Goal: Task Accomplishment & Management: Complete application form

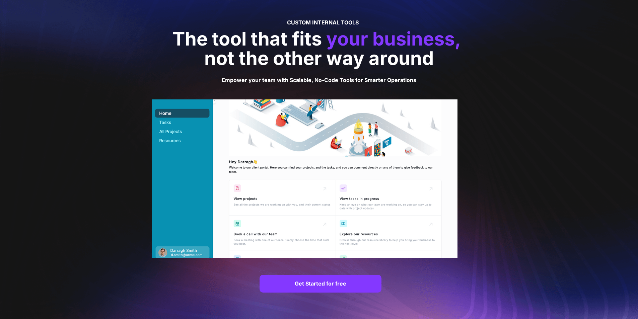
scroll to position [148, 0]
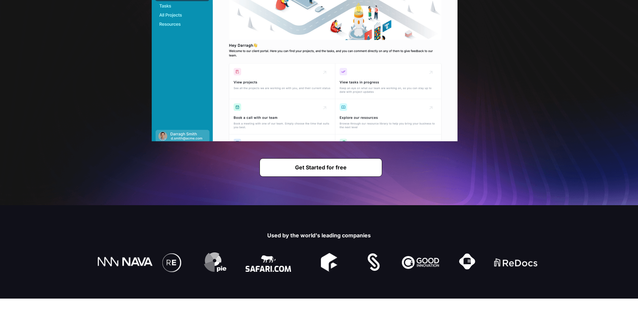
click at [330, 164] on strong "Get Started for free" at bounding box center [321, 167] width 52 height 7
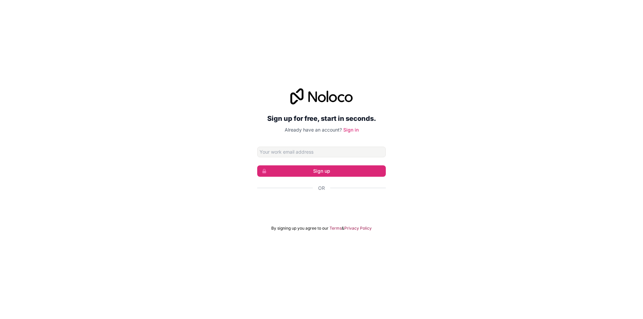
click at [323, 178] on form "Sign up Or By signing up you agree to our Terms & Privacy Policy" at bounding box center [321, 189] width 129 height 84
click at [303, 153] on input "Email address" at bounding box center [321, 152] width 129 height 11
type input "61580678541093"
click at [306, 168] on button "Sign up" at bounding box center [321, 170] width 129 height 11
click at [300, 154] on input "61580678541093" at bounding box center [321, 152] width 129 height 11
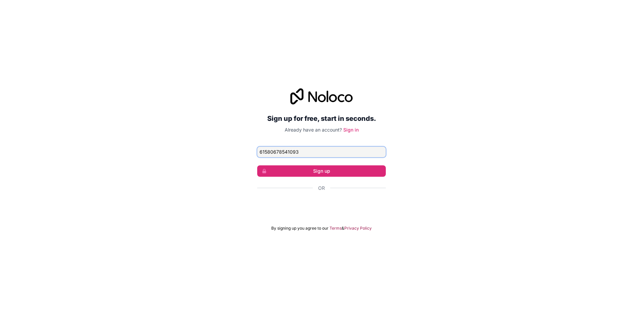
click at [300, 154] on input "61580678541093" at bounding box center [321, 152] width 129 height 11
type input "a"
paste input "AshleyjoyBGatchalian"
type input "AshleyjoyBGatchalian"
click at [297, 169] on button "Sign up" at bounding box center [321, 170] width 129 height 11
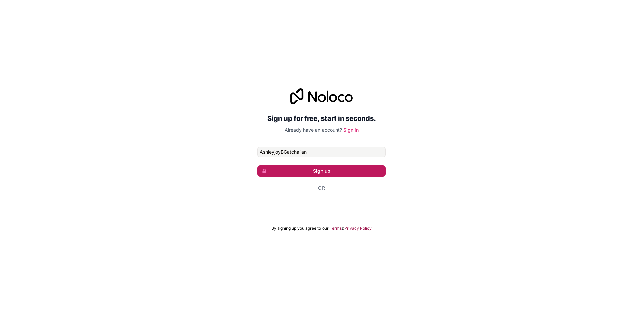
click at [297, 169] on button "Sign up" at bounding box center [321, 170] width 129 height 11
click at [308, 154] on input "AshleyjoyBGatchalian" at bounding box center [321, 152] width 129 height 11
click at [308, 154] on input "Email address" at bounding box center [321, 152] width 129 height 11
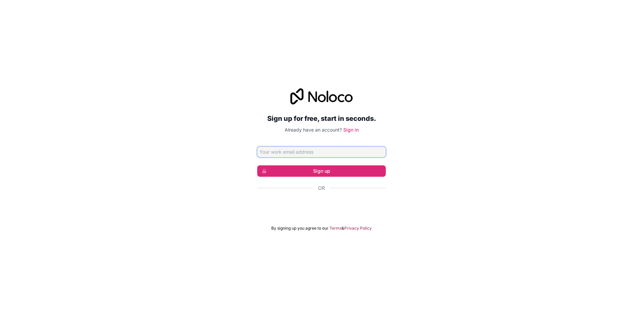
click at [310, 151] on input "Email address" at bounding box center [321, 152] width 129 height 11
type input "a"
paste input "lungsodngrussia@gmail.com"
type input "lungsodngrussia@gmail.com"
click at [334, 167] on button "Sign up" at bounding box center [321, 170] width 129 height 11
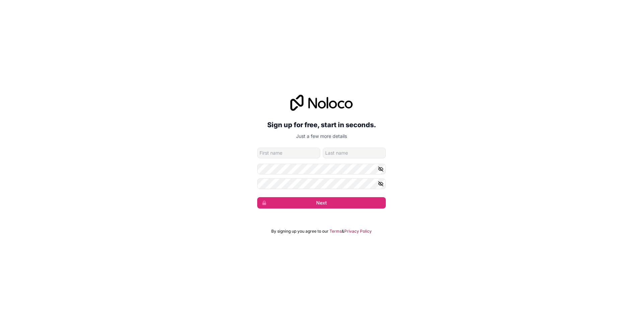
click at [305, 156] on input "given-name" at bounding box center [288, 153] width 63 height 11
type input "a"
type input "abdulmojibpolog"
type input "r"
click at [306, 155] on input "abdulmojibpolog" at bounding box center [288, 153] width 63 height 11
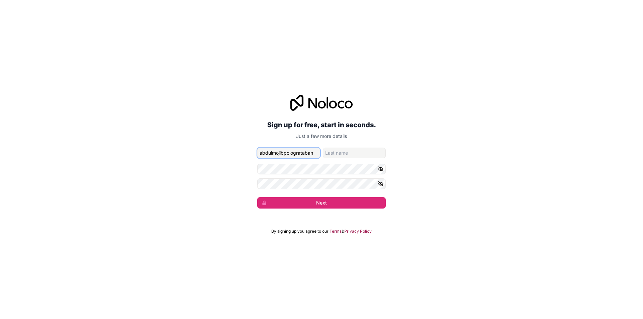
type input "abdulmojibpologrataban"
click at [335, 153] on input "family-name" at bounding box center [354, 153] width 63 height 11
type input "mojib"
click at [336, 157] on input "mojib" at bounding box center [354, 153] width 63 height 11
click at [337, 157] on input "mojib" at bounding box center [354, 153] width 63 height 11
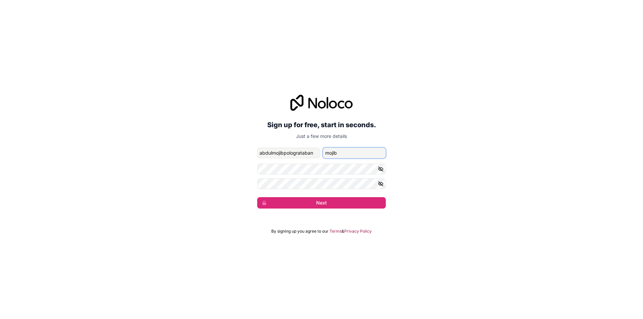
click at [337, 156] on input "mojib" at bounding box center [354, 153] width 63 height 11
drag, startPoint x: 285, startPoint y: 154, endPoint x: 323, endPoint y: 150, distance: 39.1
click at [323, 150] on div "abdulmojibpologrataban" at bounding box center [321, 153] width 129 height 11
click at [338, 154] on input "family-name" at bounding box center [354, 153] width 63 height 11
paste input "pologrataban"
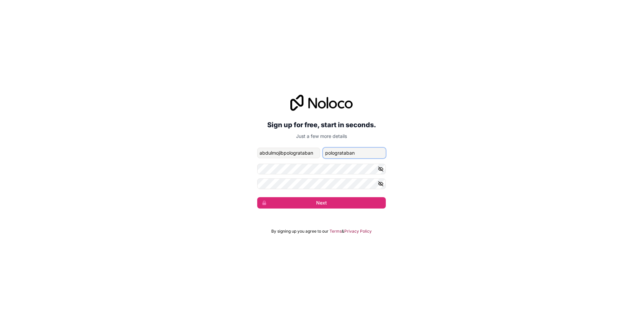
type input "pologrataban"
drag, startPoint x: 315, startPoint y: 151, endPoint x: 284, endPoint y: 159, distance: 31.7
click at [284, 157] on input "abdulmojibpologrataban" at bounding box center [288, 153] width 63 height 11
type input "abdulmojib"
click at [292, 150] on input "abdulmojib" at bounding box center [288, 153] width 63 height 11
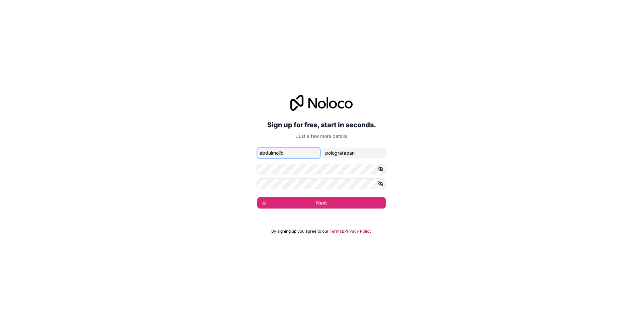
click at [292, 150] on input "abdulmojib" at bounding box center [288, 153] width 63 height 11
click at [349, 152] on input "pologrataban" at bounding box center [354, 153] width 63 height 11
click at [300, 154] on input "given-name" at bounding box center [288, 153] width 63 height 11
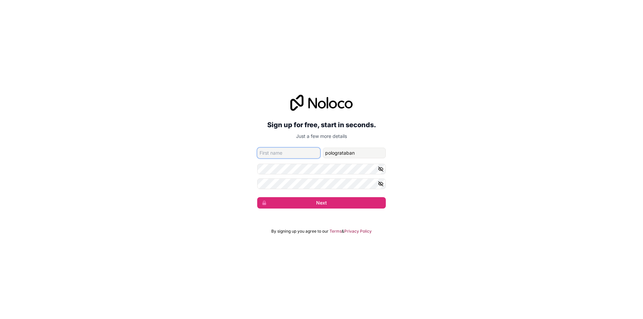
paste input "pologrataban"
type input "pologrataban"
drag, startPoint x: 292, startPoint y: 157, endPoint x: 294, endPoint y: 154, distance: 4.0
click at [292, 157] on input "pologrataban" at bounding box center [288, 153] width 63 height 11
click at [294, 153] on input "pologrataban" at bounding box center [288, 153] width 63 height 11
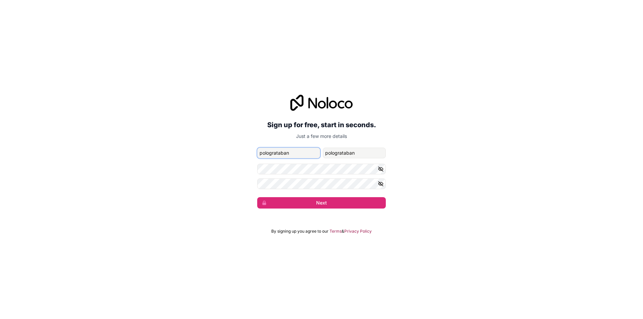
click at [294, 153] on input "pologrataban" at bounding box center [288, 153] width 63 height 11
type input "abdulmojib"
click at [302, 176] on form "lungsodngrussia@gmail.com abdulmojib pologrataban Next" at bounding box center [321, 178] width 129 height 61
click at [358, 154] on input "pologrataban" at bounding box center [354, 153] width 63 height 11
click at [381, 169] on icon "button" at bounding box center [380, 169] width 5 height 5
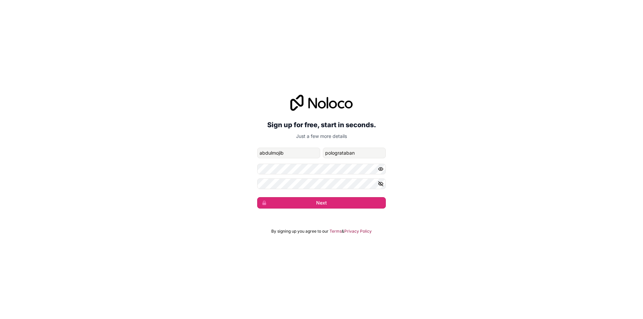
click at [316, 205] on button "Next" at bounding box center [321, 202] width 129 height 11
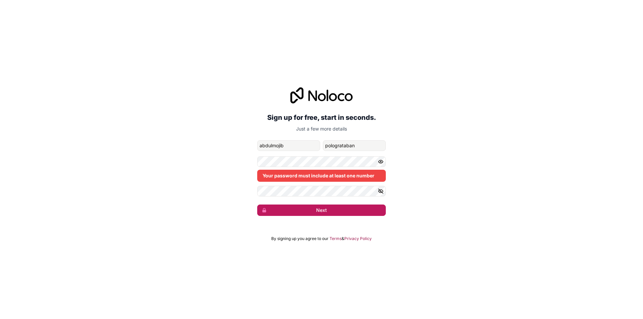
click at [317, 207] on button "Next" at bounding box center [321, 210] width 129 height 11
click at [341, 146] on input "pologrataban" at bounding box center [354, 145] width 63 height 11
click at [306, 146] on input "abdulmojib" at bounding box center [288, 145] width 63 height 11
click at [333, 147] on input "family-name" at bounding box center [354, 145] width 63 height 11
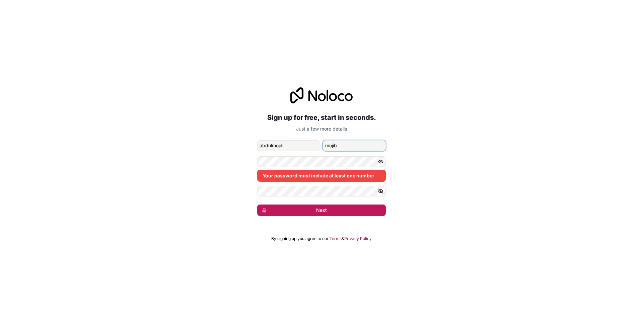
type input "mojib"
click at [309, 209] on button "Next" at bounding box center [321, 210] width 129 height 11
drag, startPoint x: 271, startPoint y: 146, endPoint x: 321, endPoint y: 145, distance: 49.2
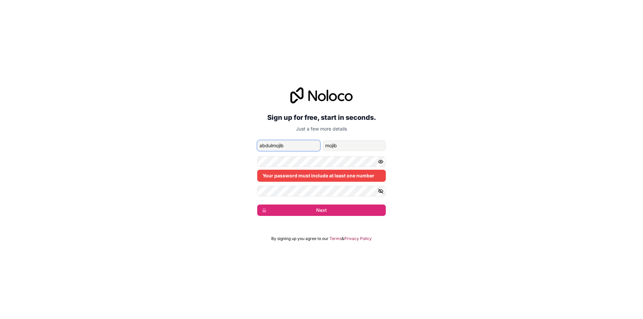
click at [321, 145] on div "abdulmojib mojib" at bounding box center [321, 145] width 129 height 11
type input "abdul"
click at [293, 209] on button "Next" at bounding box center [321, 210] width 129 height 11
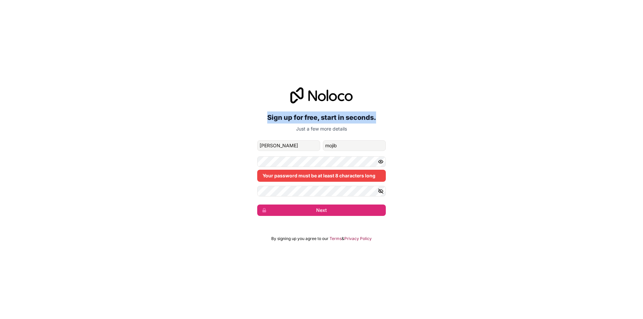
drag, startPoint x: 266, startPoint y: 108, endPoint x: 386, endPoint y: 115, distance: 120.4
click at [386, 115] on div "Sign up for free, start in seconds. Just a few more details lungsodngrussia@gma…" at bounding box center [321, 151] width 643 height 147
copy h2 "Sign up for free, start in seconds."
drag, startPoint x: 304, startPoint y: 91, endPoint x: 331, endPoint y: 96, distance: 27.8
click at [332, 95] on icon at bounding box center [321, 95] width 62 height 16
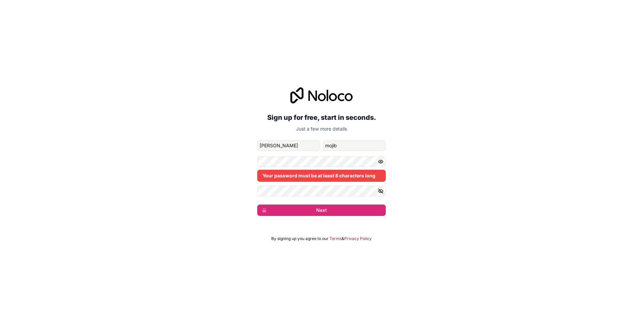
drag, startPoint x: 309, startPoint y: 92, endPoint x: 368, endPoint y: 92, distance: 58.6
click at [368, 92] on div at bounding box center [321, 95] width 129 height 16
drag, startPoint x: 151, startPoint y: 161, endPoint x: 192, endPoint y: 44, distance: 123.4
click at [162, 144] on div "Sign up for free, start in seconds. Just a few more details lungsodngrussia@gma…" at bounding box center [321, 151] width 643 height 147
click at [321, 152] on form "lungsodngrussia@gmail.com abdul mojib Your password must be at least 8 characte…" at bounding box center [321, 178] width 129 height 76
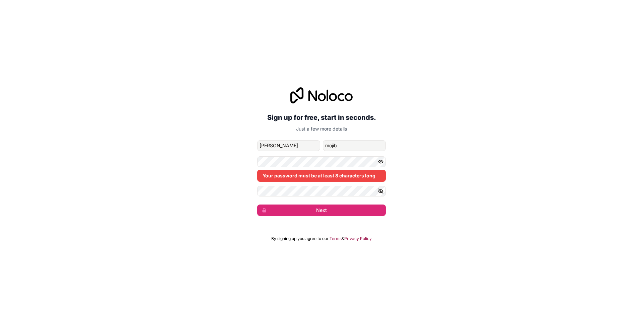
click at [321, 152] on form "lungsodngrussia@gmail.com abdul mojib Your password must be at least 8 characte…" at bounding box center [321, 178] width 129 height 76
click at [188, 131] on div "Sign up for free, start in seconds. Just a few more details lungsodngrussia@gma…" at bounding box center [321, 151] width 643 height 147
